Goal: Task Accomplishment & Management: Manage account settings

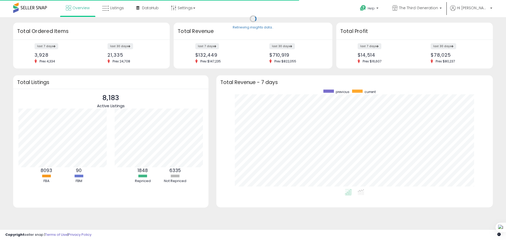
scroll to position [100, 266]
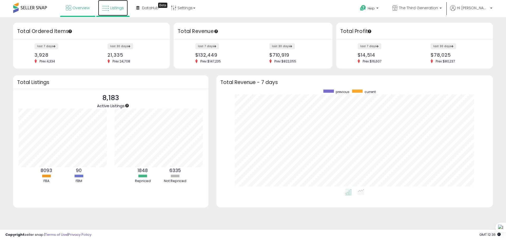
click at [117, 11] on link "Listings" at bounding box center [113, 8] width 30 height 16
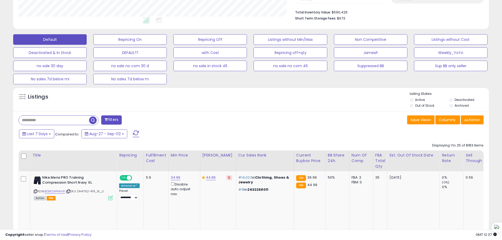
scroll to position [211, 0]
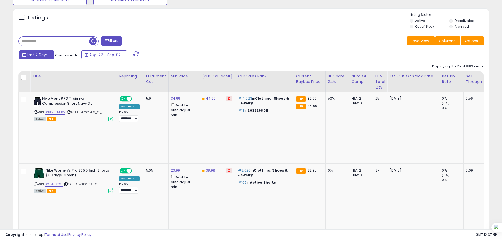
click at [39, 58] on button "Last 7 Days" at bounding box center [36, 54] width 35 height 9
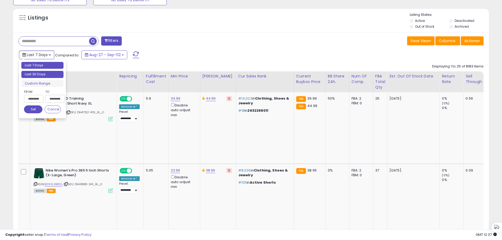
type input "**********"
click at [48, 76] on li "Last 30 Days" at bounding box center [42, 74] width 42 height 7
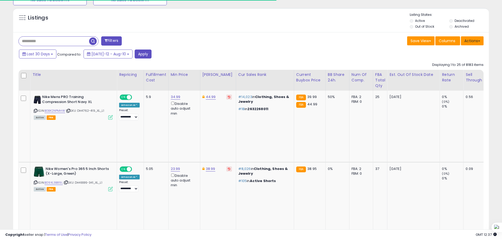
click at [480, 42] on button "Actions" at bounding box center [472, 40] width 23 height 9
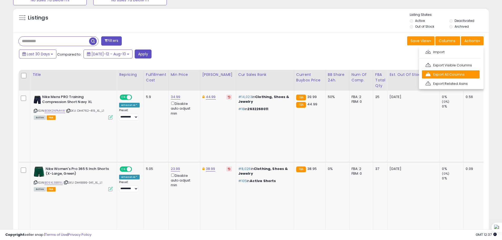
click at [444, 73] on link "Export All Columns" at bounding box center [451, 74] width 58 height 8
